Goal: Find specific page/section: Find specific page/section

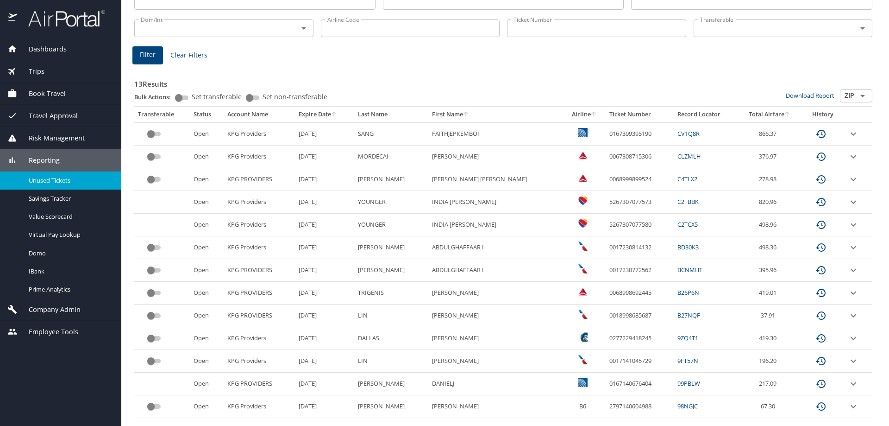
scroll to position [113, 0]
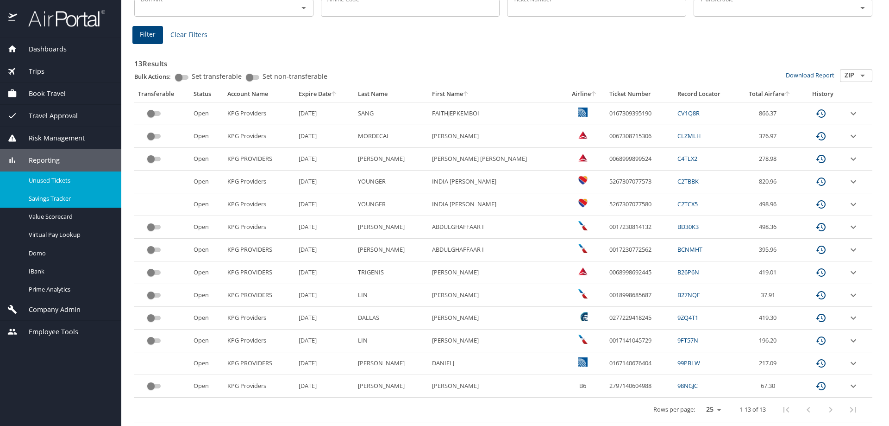
click at [66, 199] on span "Savings Tracker" at bounding box center [70, 198] width 82 height 9
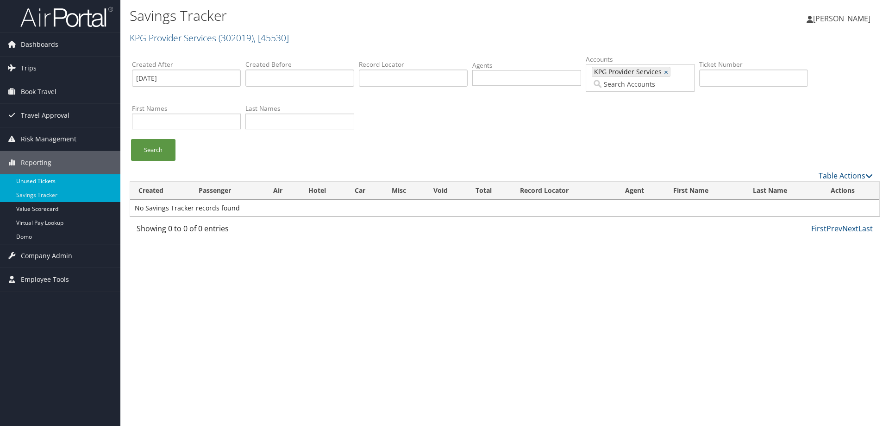
click at [52, 175] on link "Unused Tickets" at bounding box center [60, 181] width 120 height 14
